Goal: Obtain resource: Download file/media

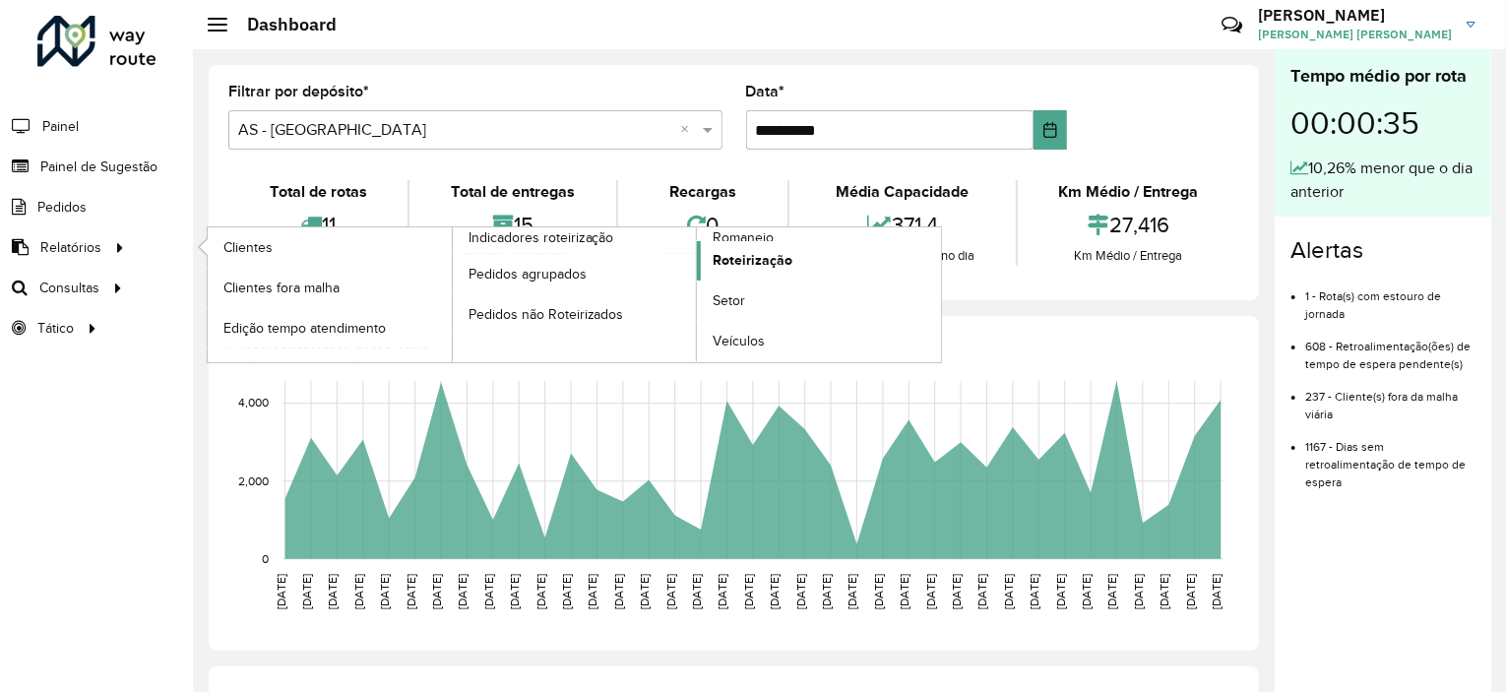
click at [761, 261] on span "Roteirização" at bounding box center [752, 260] width 80 height 21
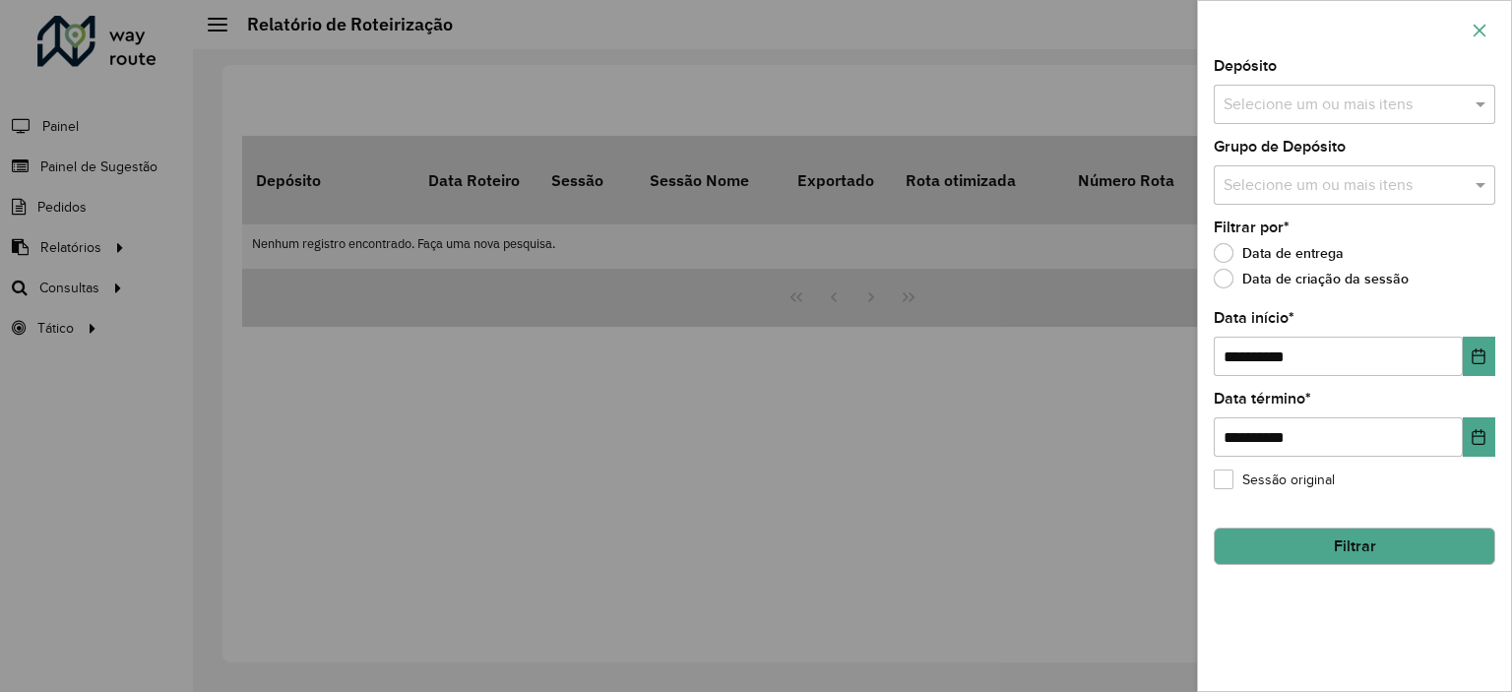
click at [1473, 29] on icon "button" at bounding box center [1479, 31] width 16 height 16
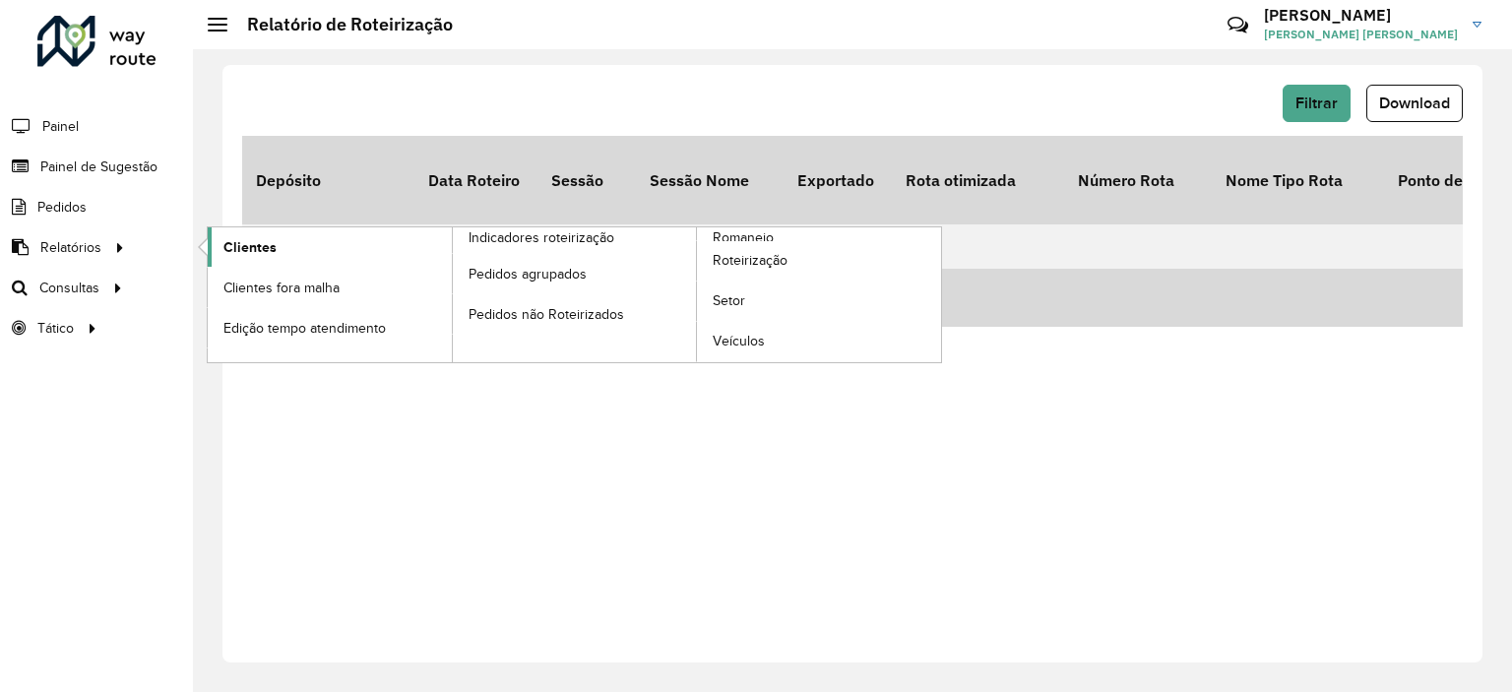
click at [248, 252] on span "Clientes" at bounding box center [249, 247] width 53 height 21
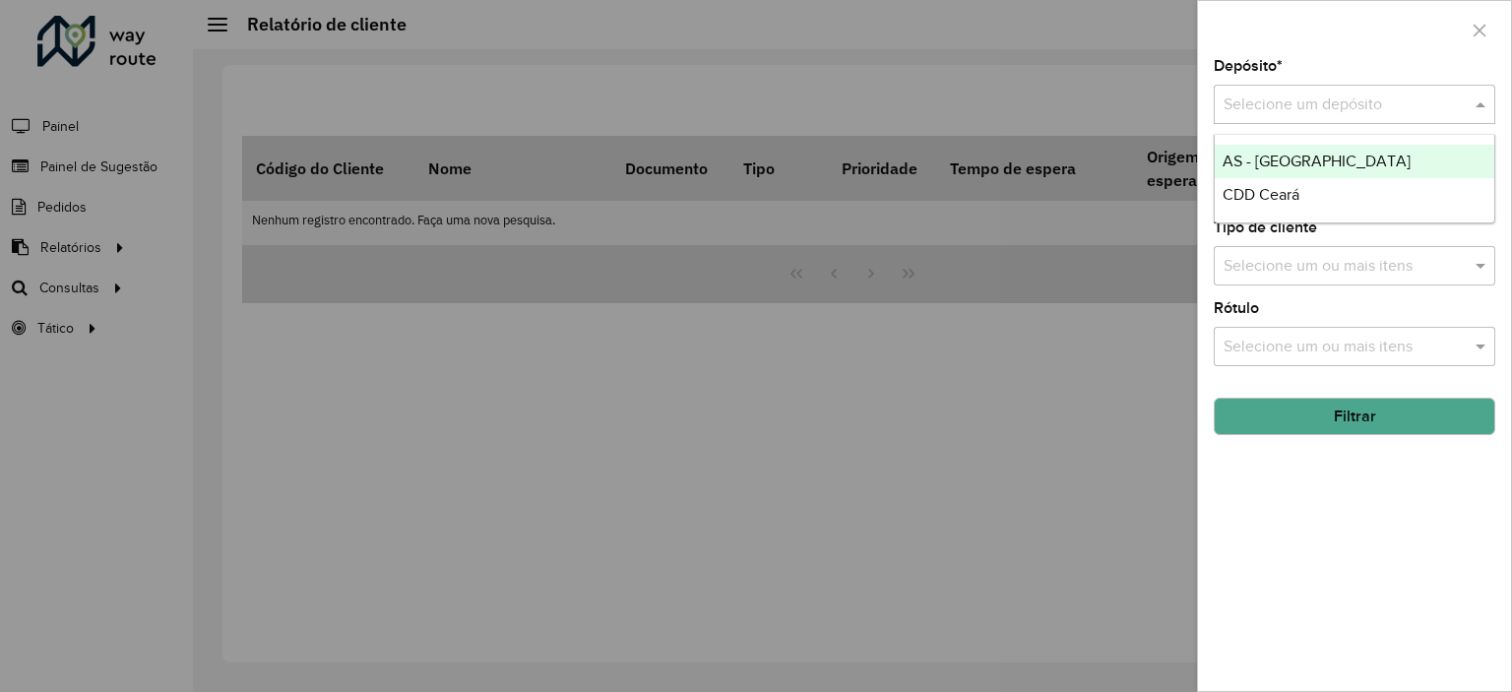
click at [1262, 101] on input "text" at bounding box center [1334, 105] width 222 height 24
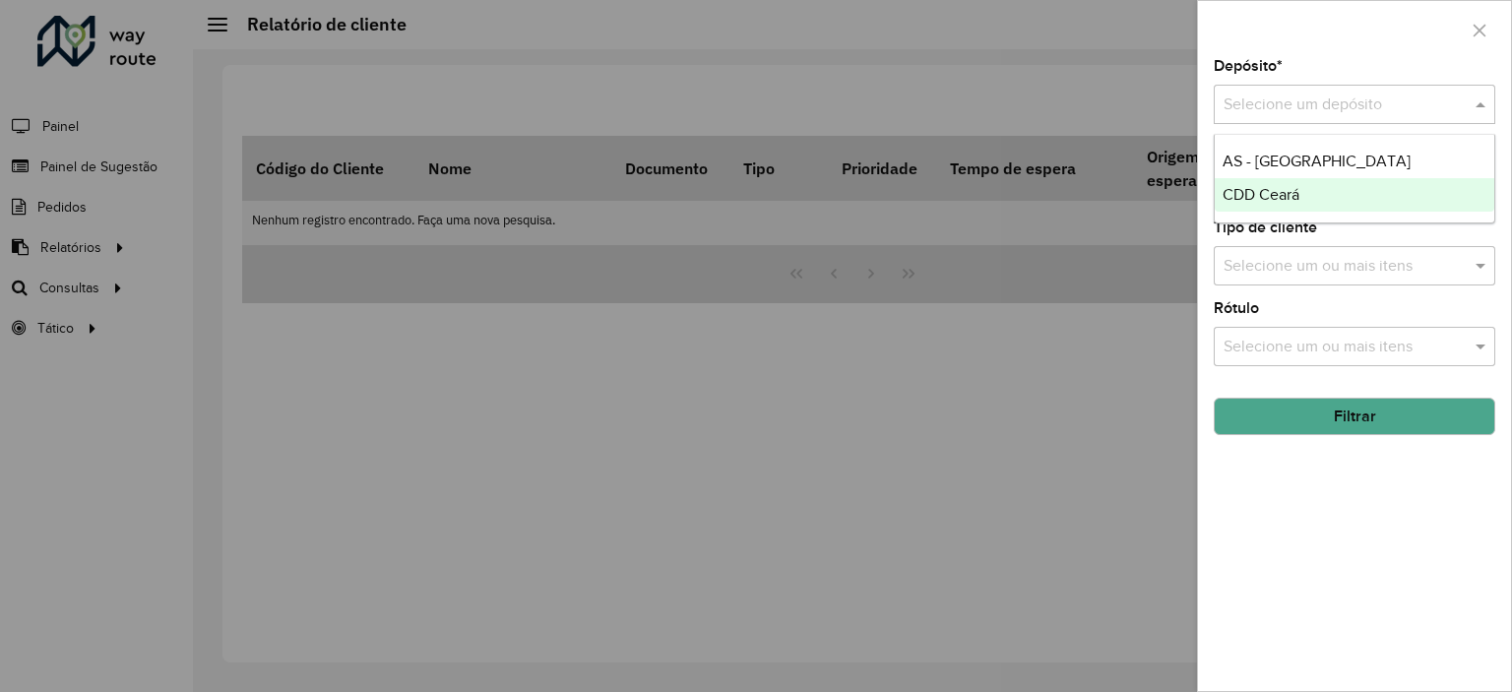
click at [1264, 188] on span "CDD Ceará" at bounding box center [1260, 194] width 77 height 17
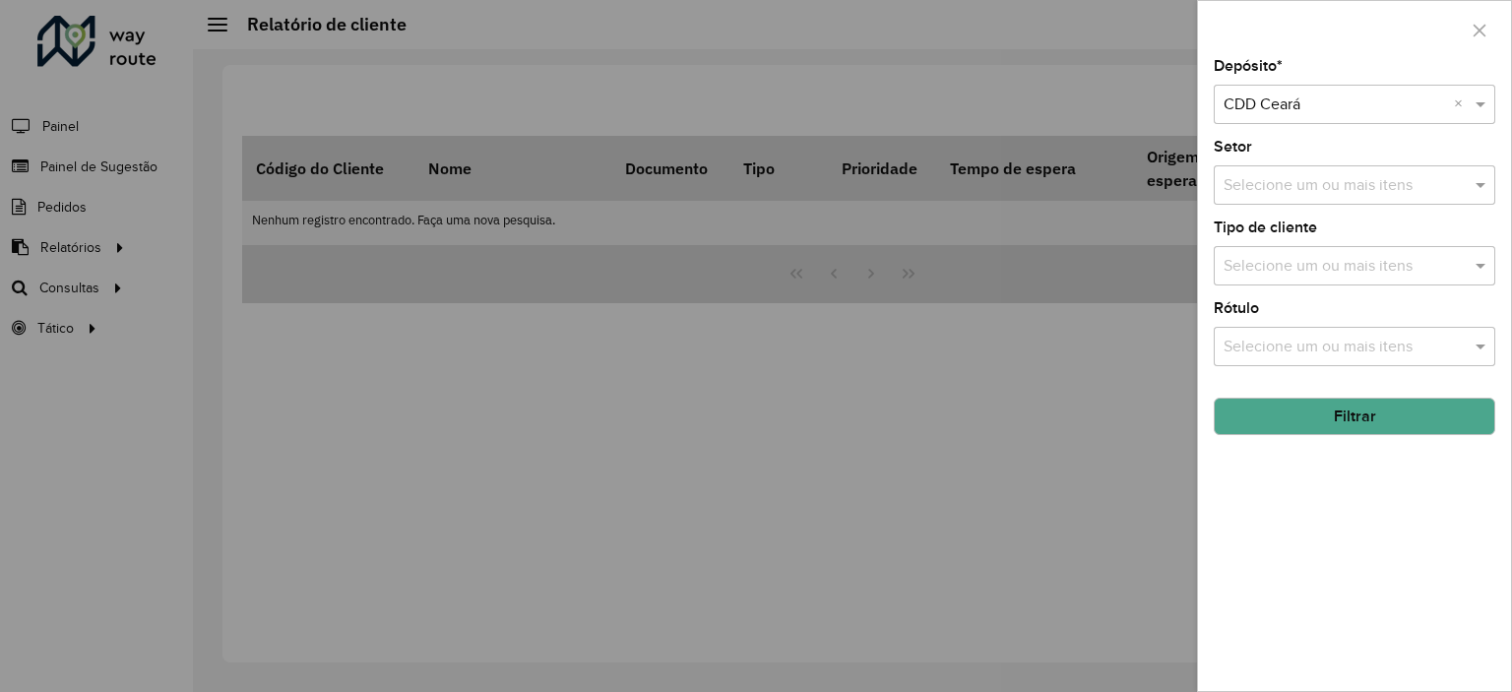
click at [1344, 419] on button "Filtrar" at bounding box center [1353, 416] width 281 height 37
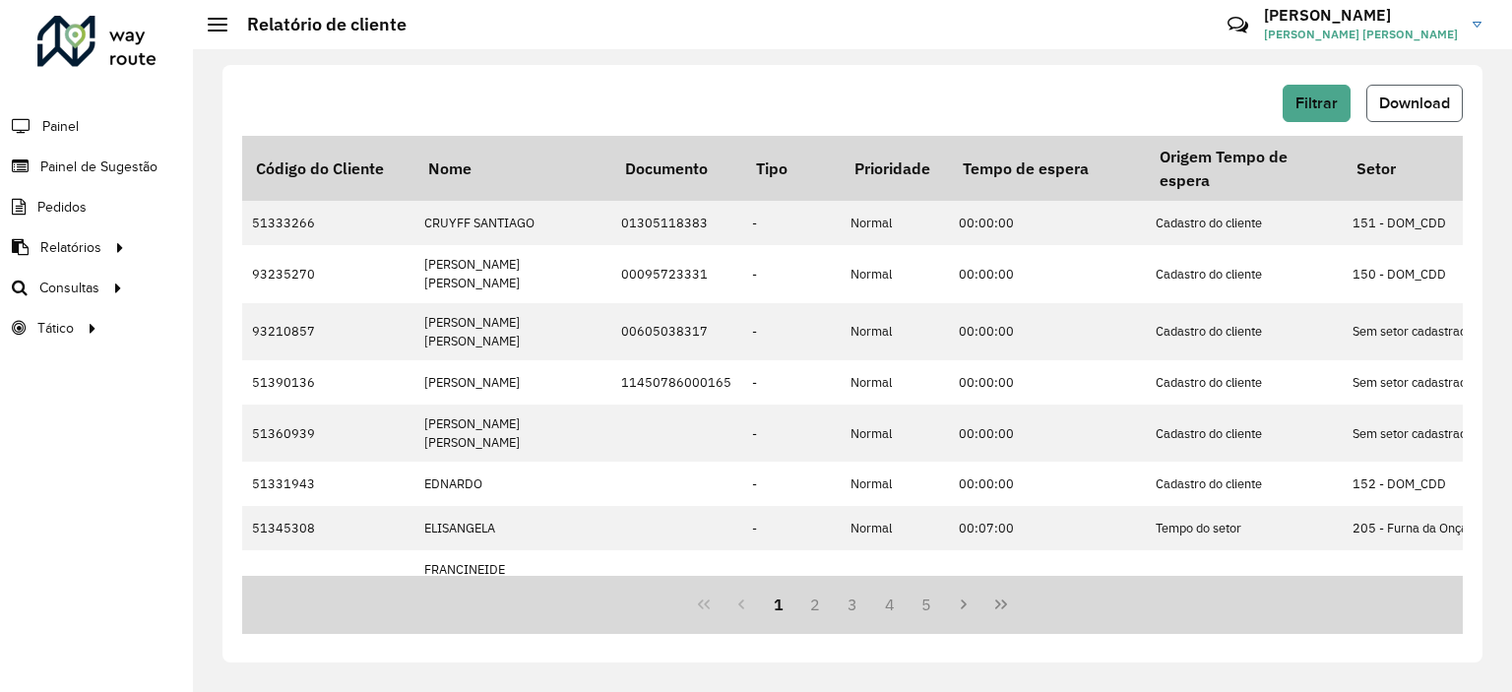
click at [1412, 101] on span "Download" at bounding box center [1414, 102] width 71 height 17
